Goal: Information Seeking & Learning: Learn about a topic

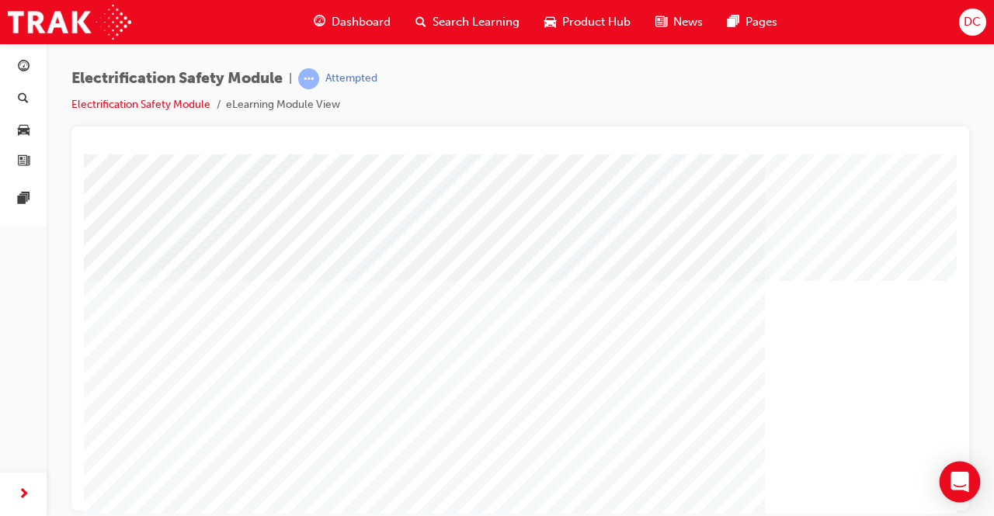
click at [956, 479] on icon "Open Intercom Messenger" at bounding box center [960, 482] width 18 height 20
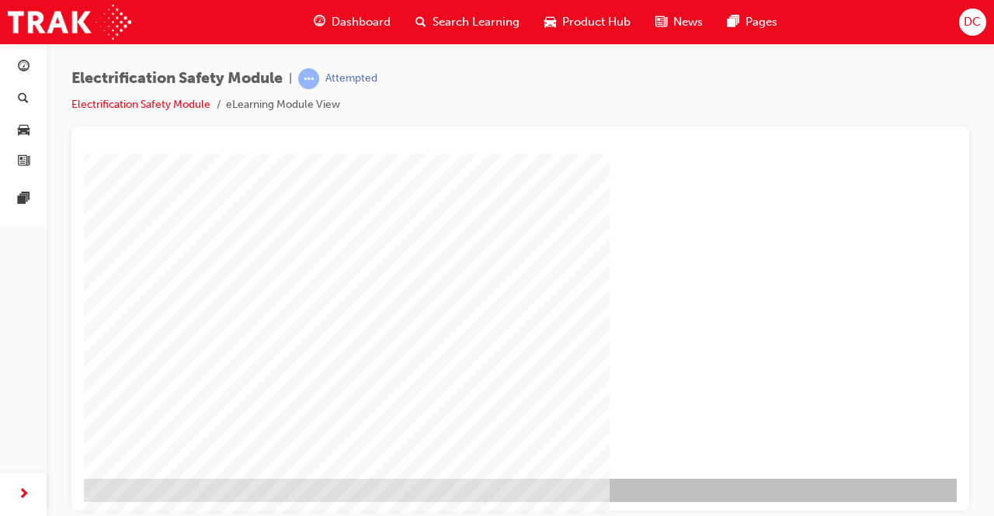
scroll to position [235, 195]
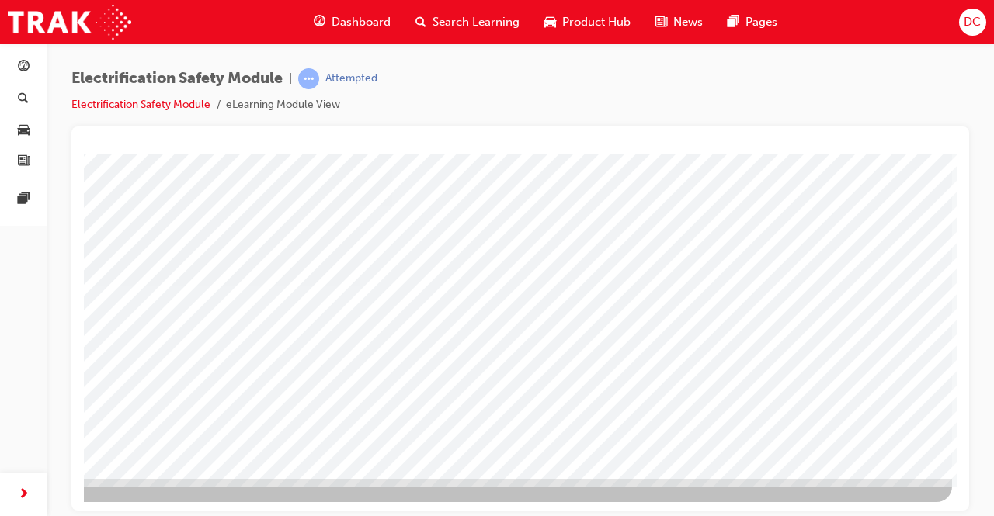
scroll to position [0, 0]
